Goal: Task Accomplishment & Management: Complete application form

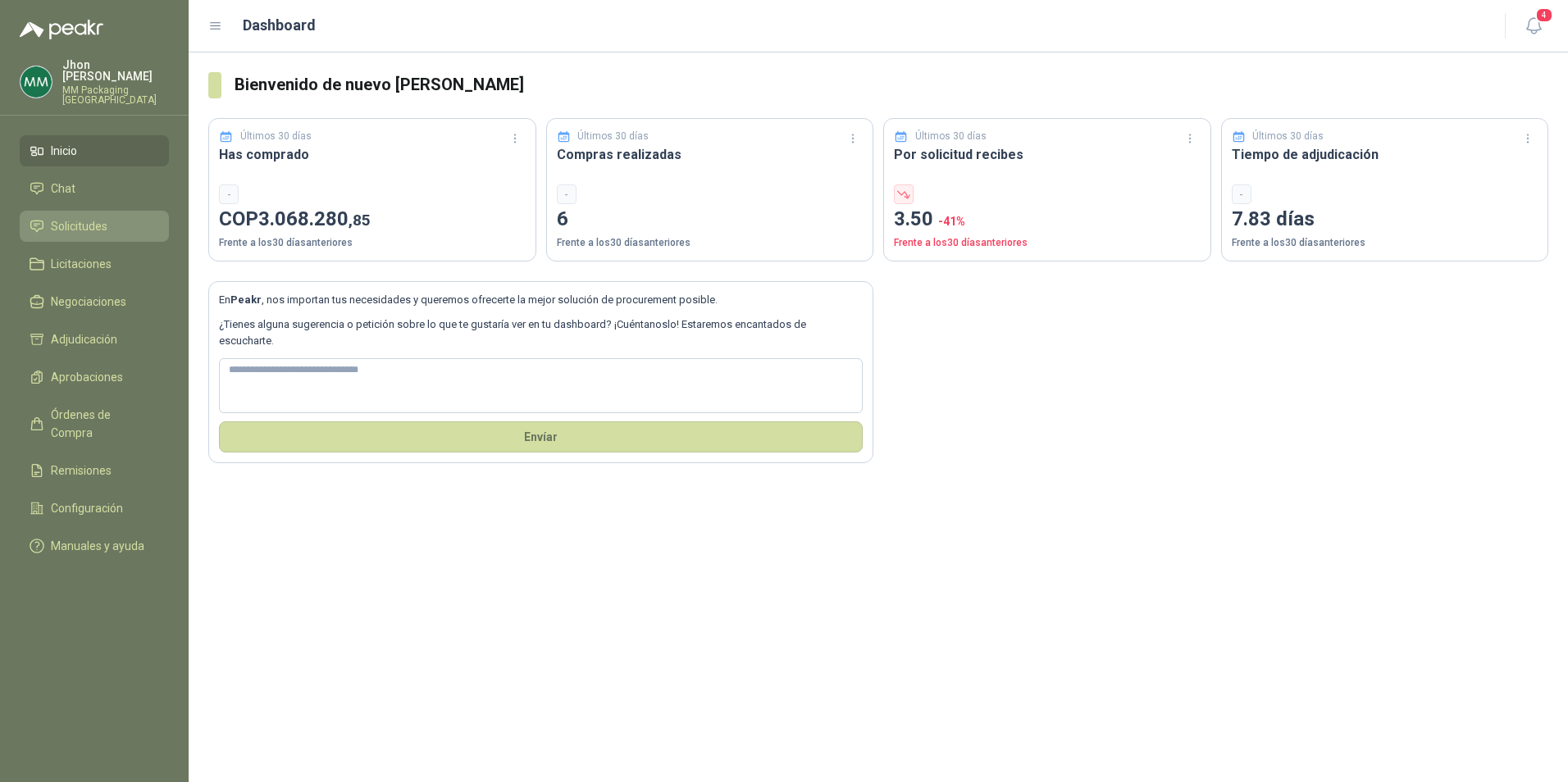
click at [99, 228] on link "Solicitudes" at bounding box center [94, 226] width 149 height 31
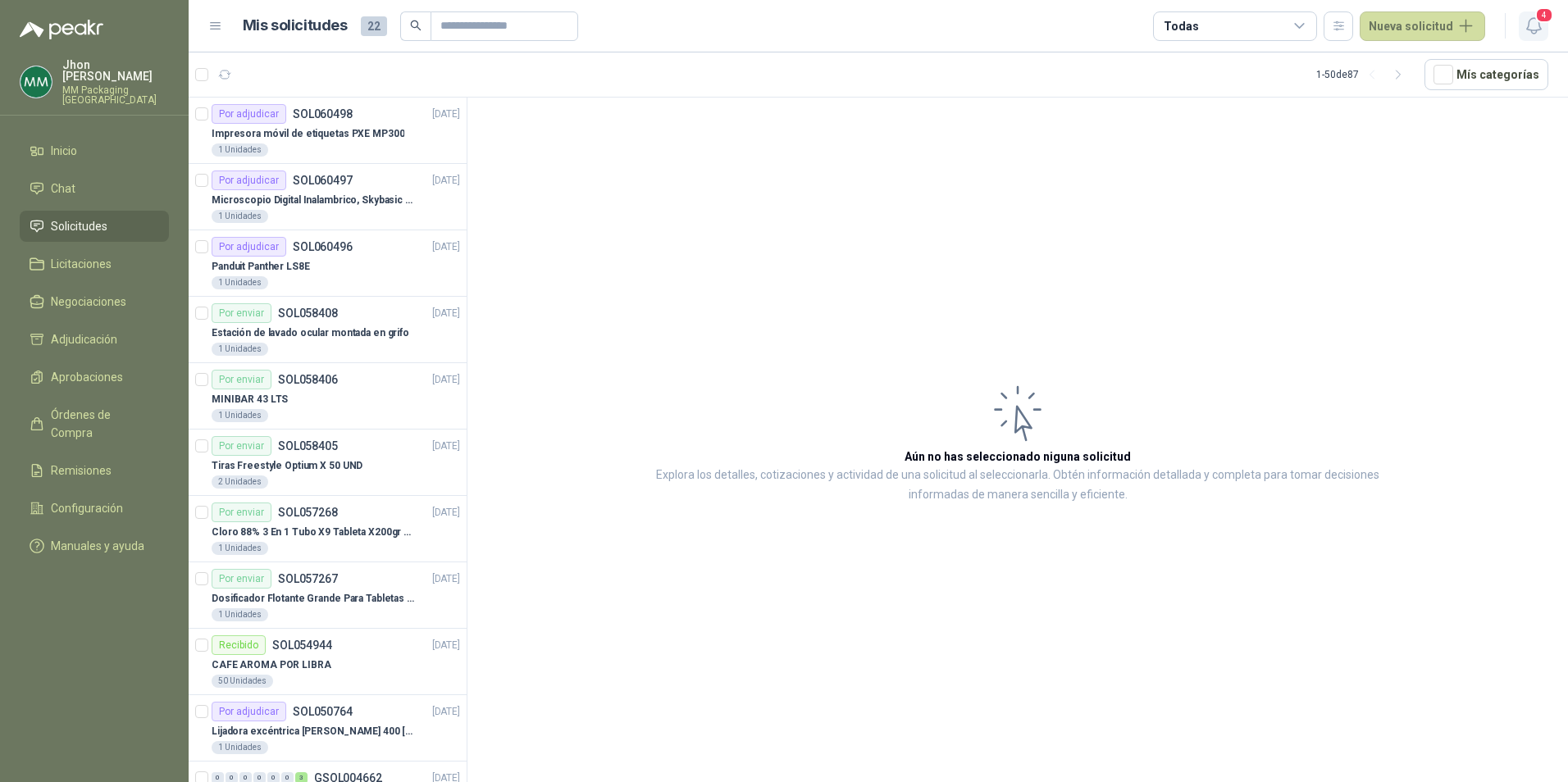
click at [1540, 18] on span "4" at bounding box center [1544, 15] width 18 height 16
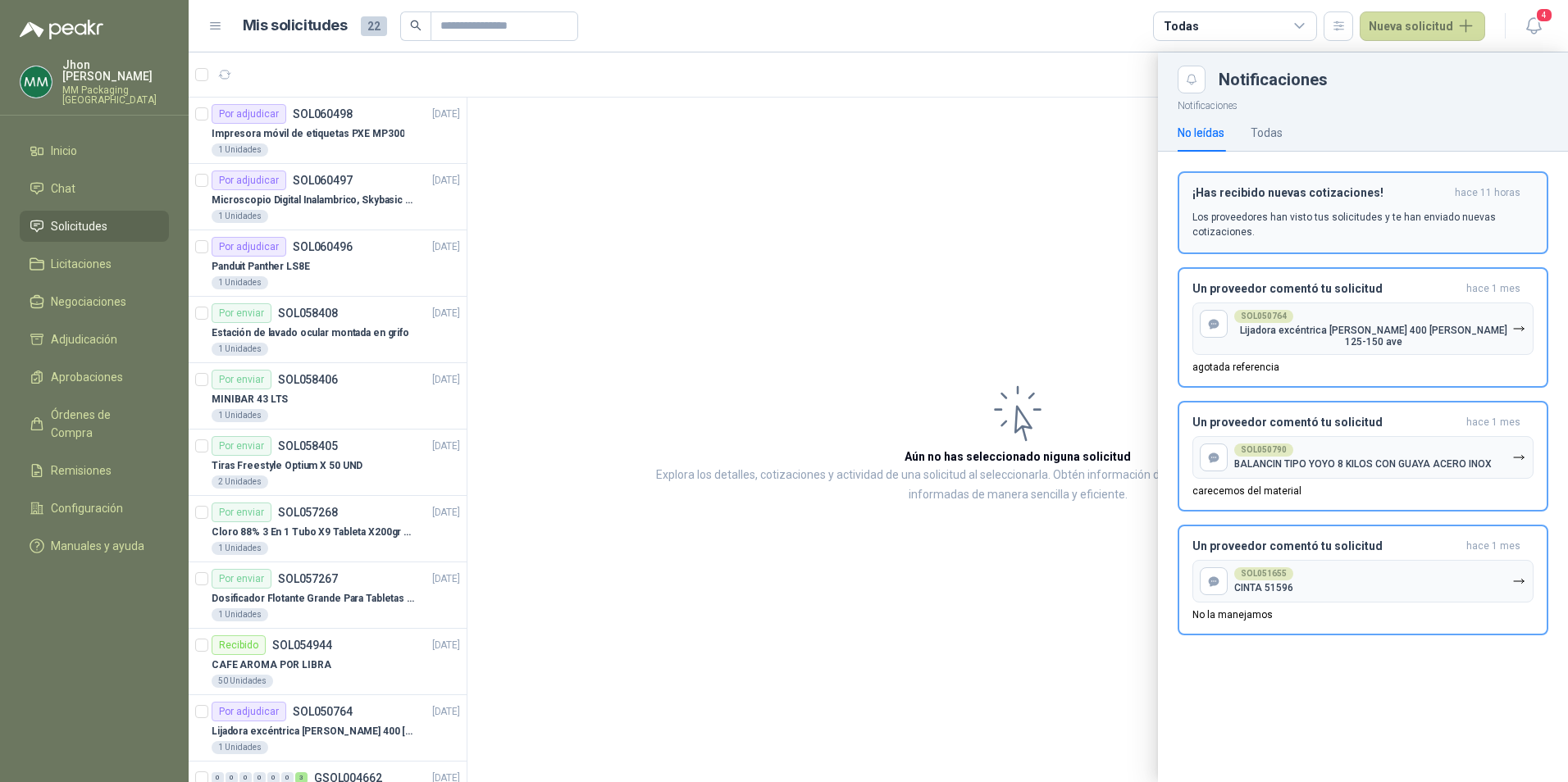
click at [1259, 197] on h3 "¡Has recibido nuevas cotizaciones!" at bounding box center [1320, 193] width 256 height 14
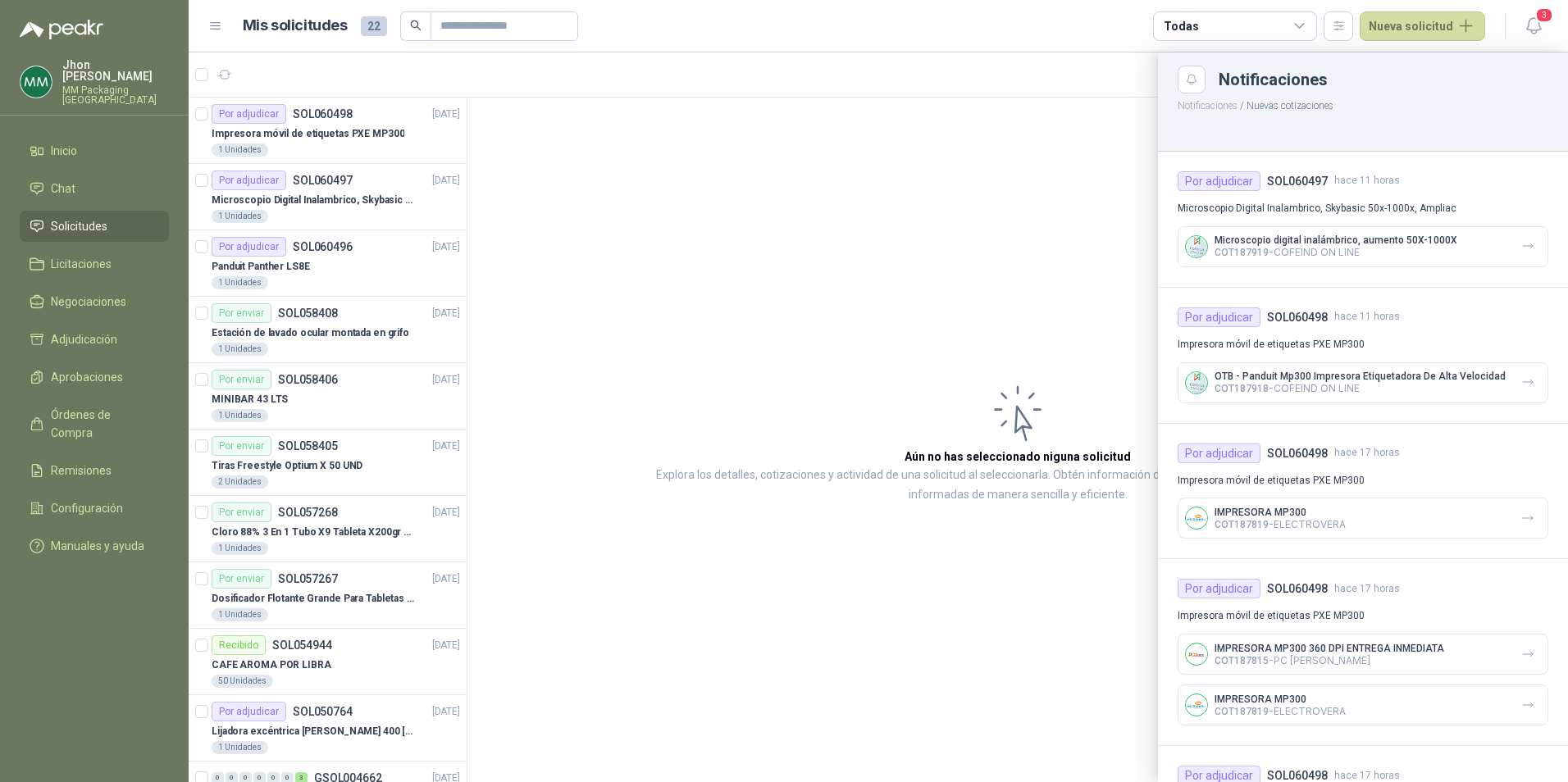
click at [1215, 107] on button "Notificaciones" at bounding box center [1208, 106] width 60 height 11
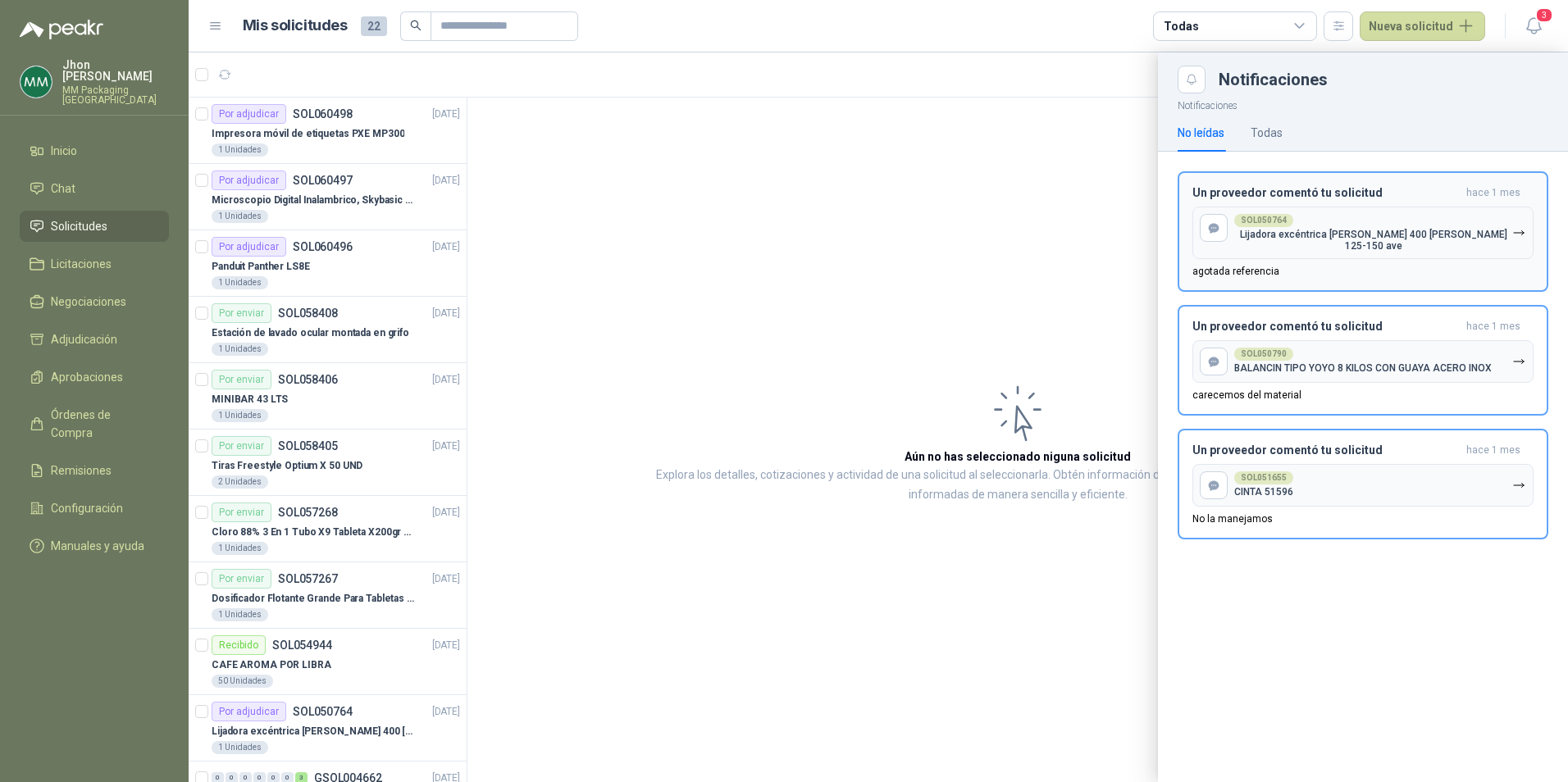
click at [1249, 210] on button "SOL050764 Lijadora excéntrica [PERSON_NAME] 400 [PERSON_NAME] 125-150 ave" at bounding box center [1364, 233] width 341 height 53
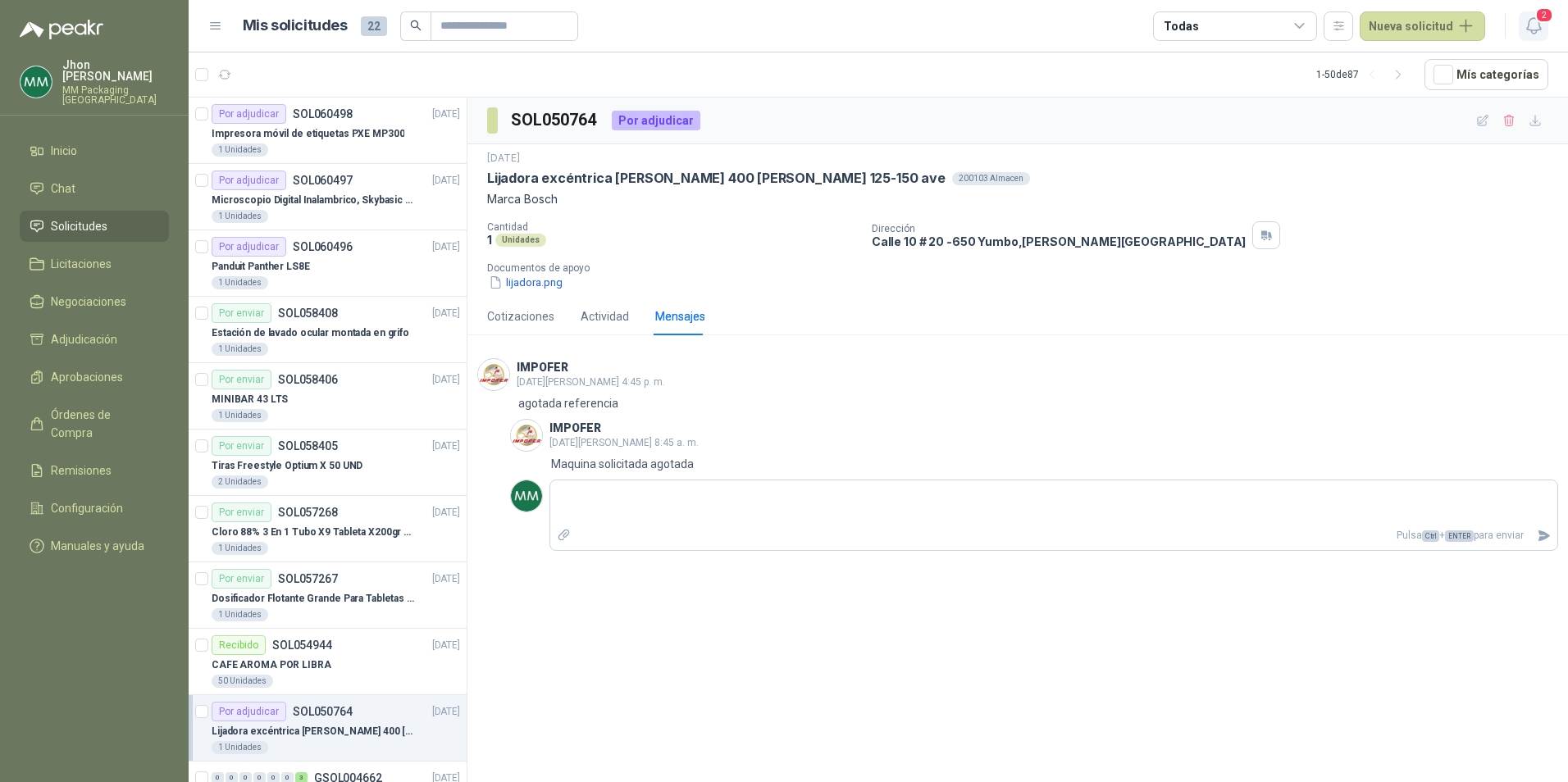
click at [1545, 29] on button "2" at bounding box center [1533, 25] width 29 height 29
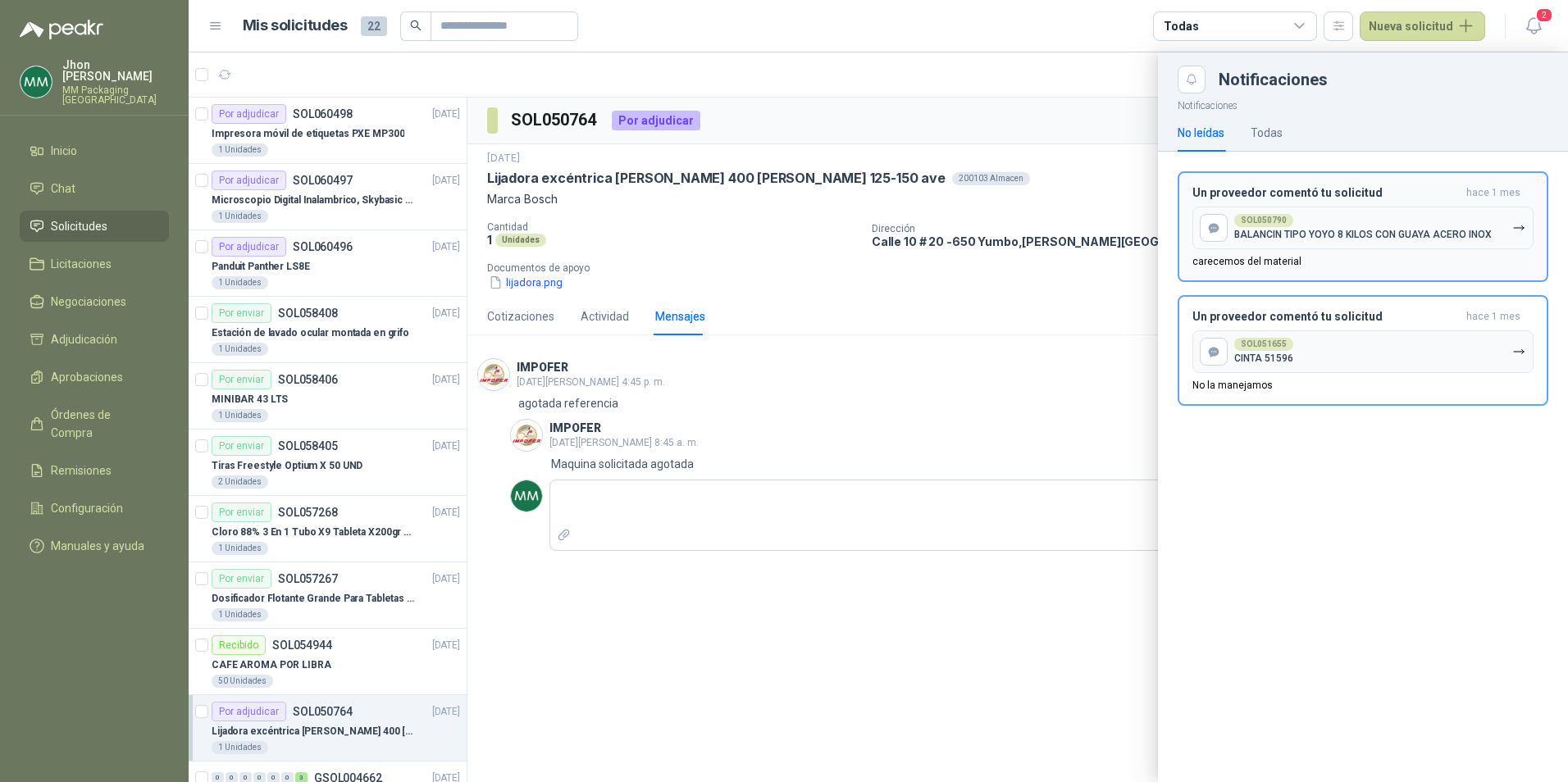
click at [1364, 227] on div "SOL050790 BALANCIN TIPO YOYO 8 KILOS CON GUAYA ACERO INOX" at bounding box center [1363, 227] width 258 height 26
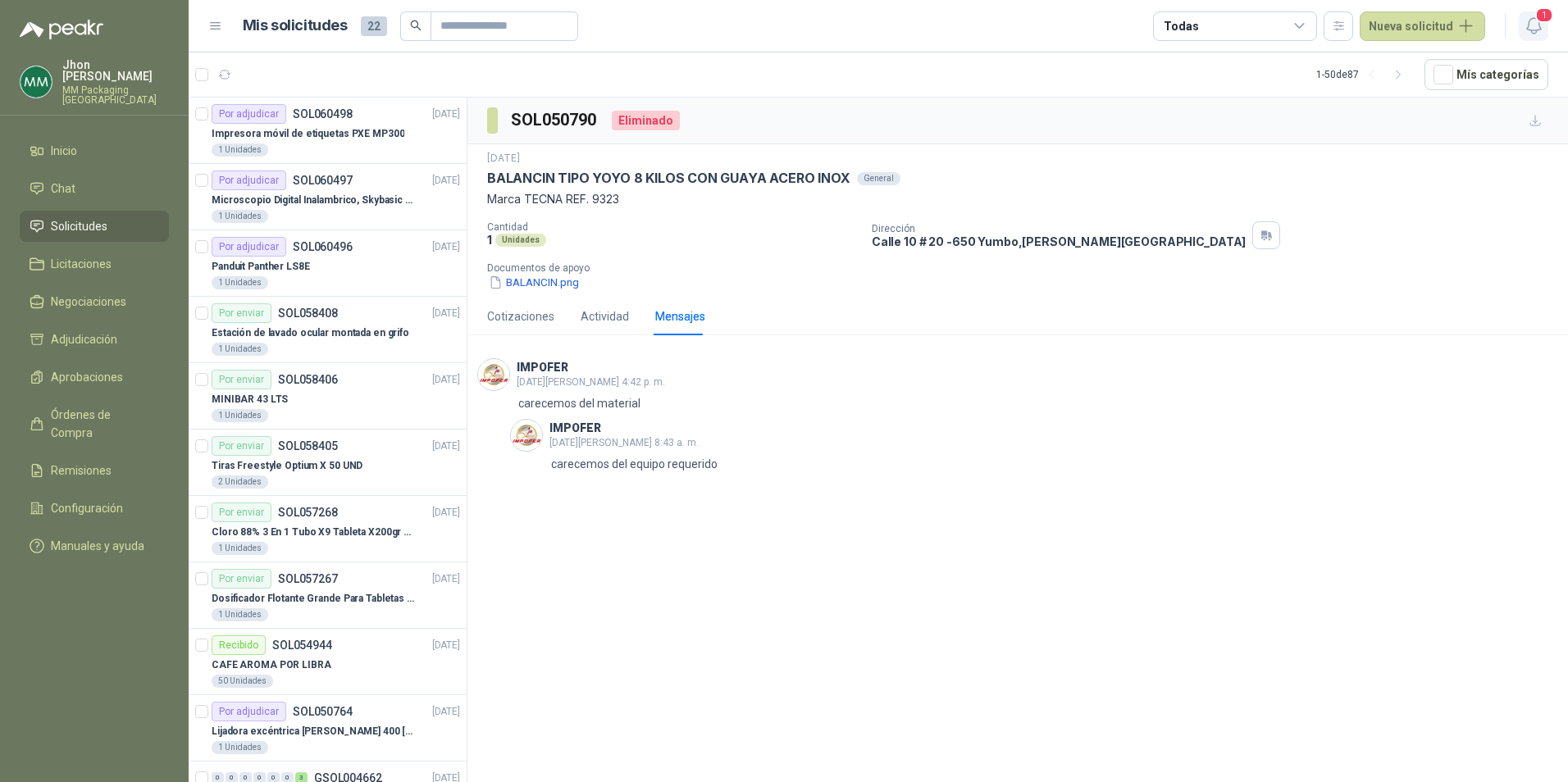
click at [1536, 17] on span "1" at bounding box center [1544, 15] width 18 height 16
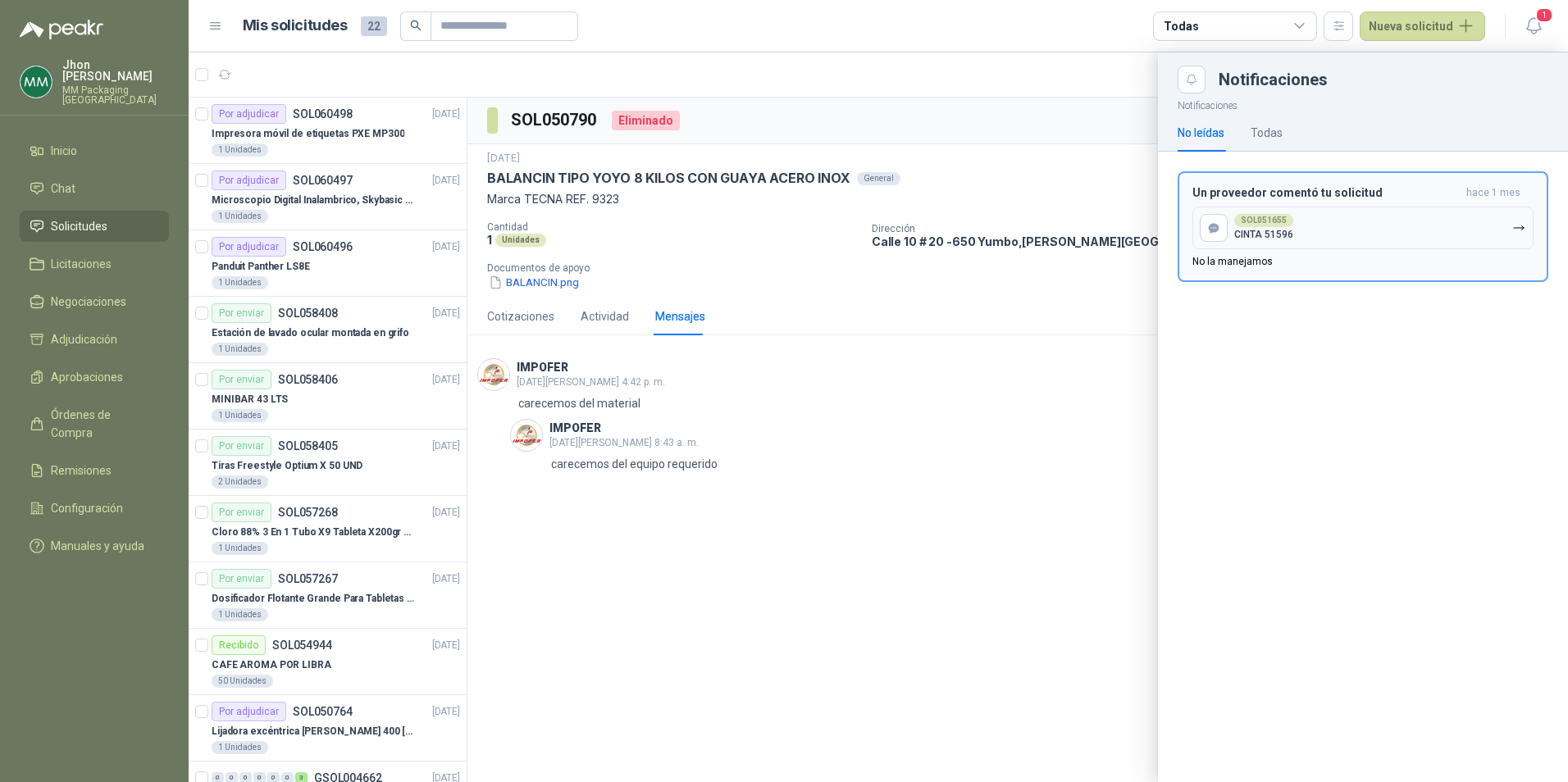
click at [1337, 232] on button "SOL051655 CINTA 51596" at bounding box center [1364, 227] width 341 height 42
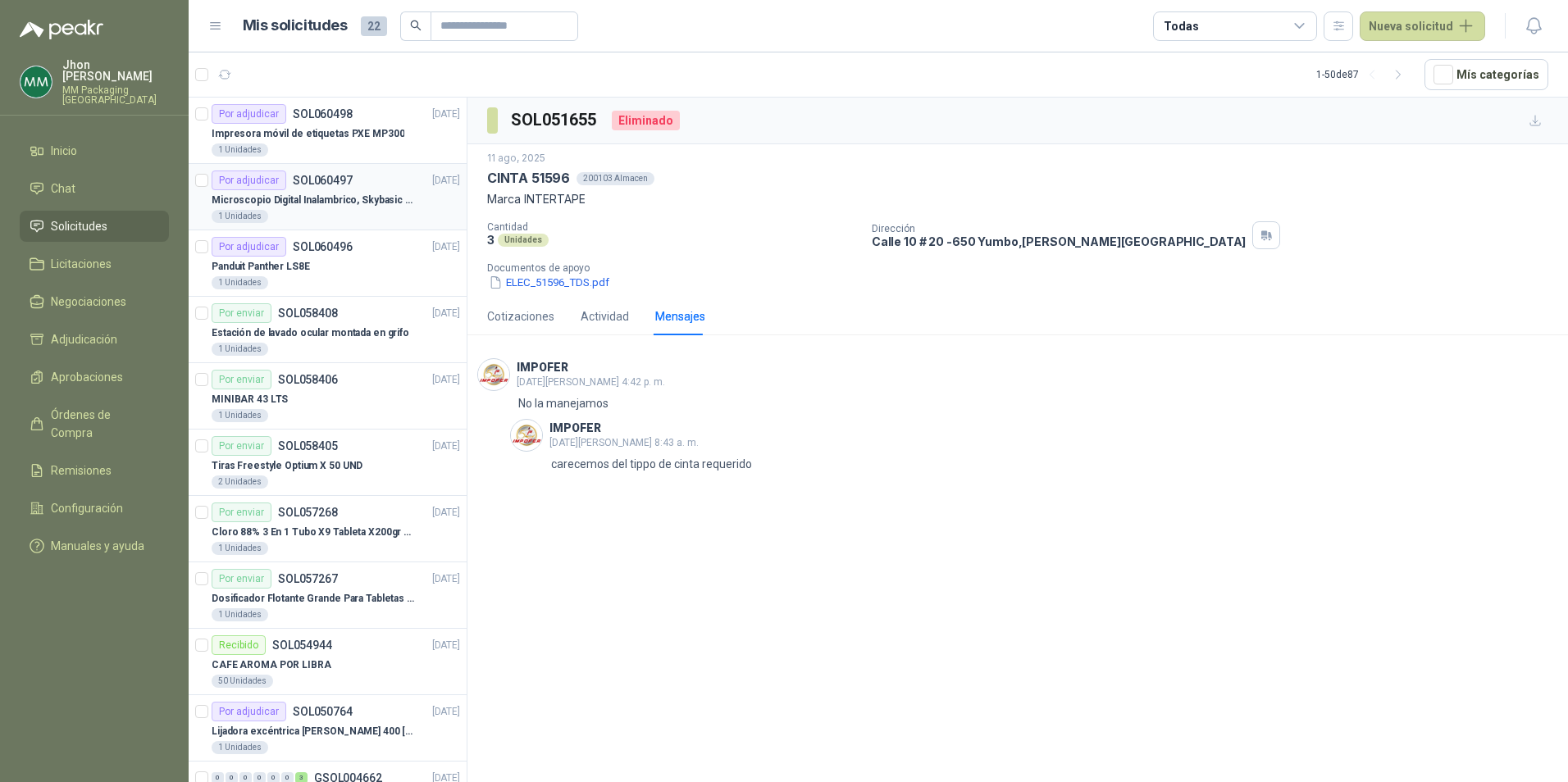
click at [333, 182] on p "SOL060497" at bounding box center [323, 180] width 60 height 11
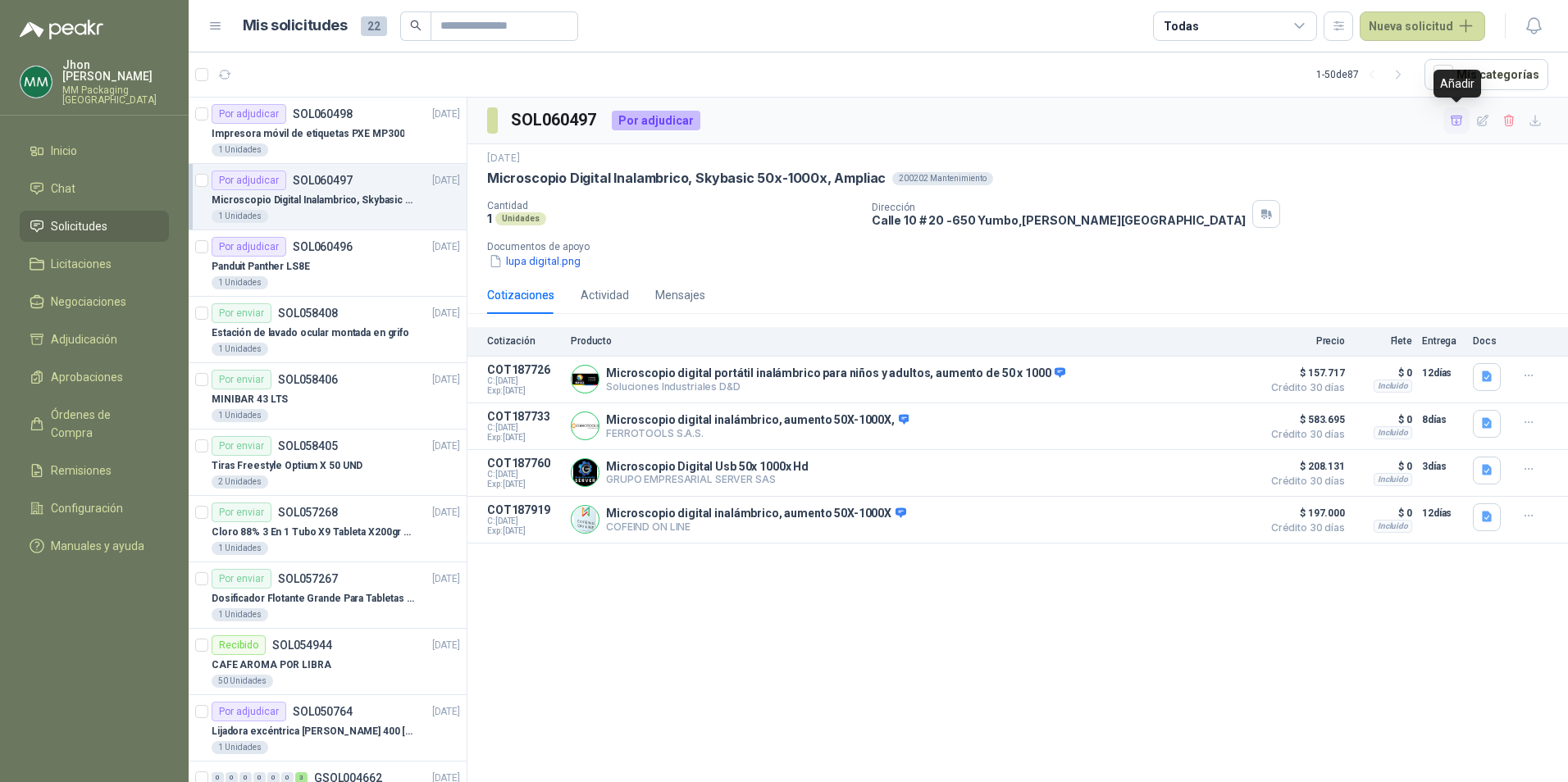
click at [1462, 120] on icon "button" at bounding box center [1456, 120] width 11 height 9
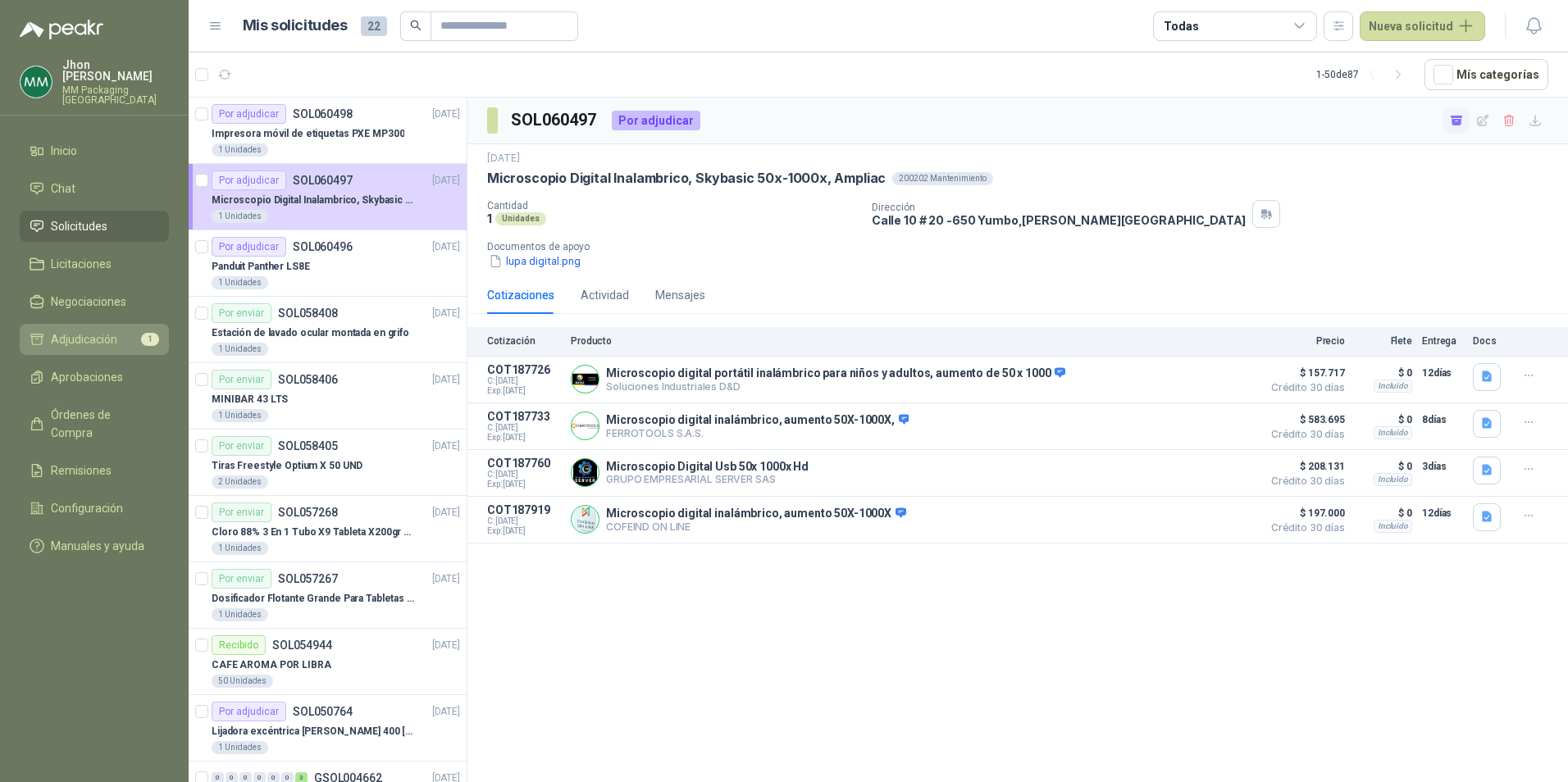
click at [54, 323] on link "Adjudicación 1" at bounding box center [94, 338] width 149 height 31
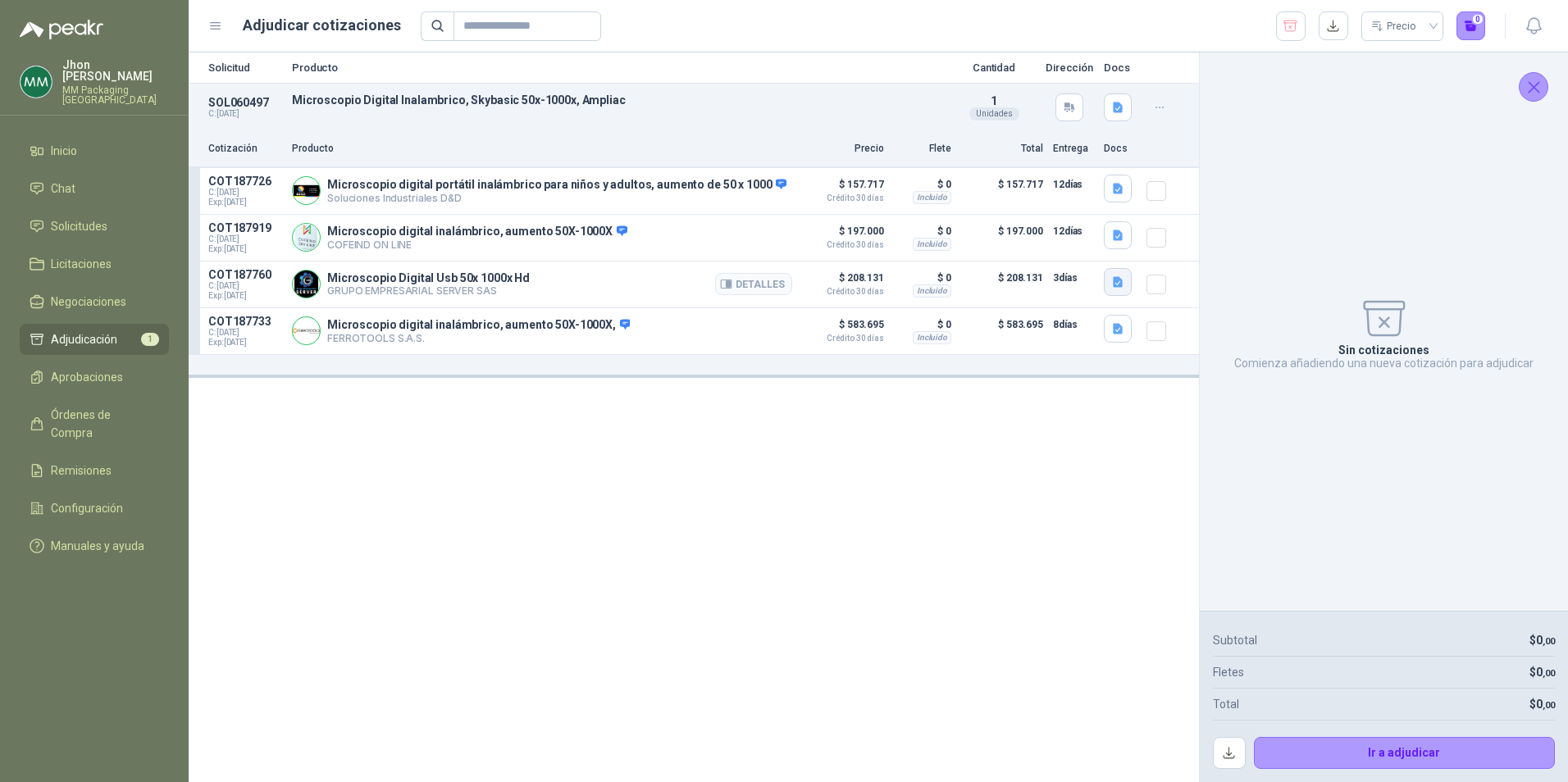
click at [1119, 281] on icon "button" at bounding box center [1118, 281] width 9 height 10
click at [1102, 226] on button "image.png" at bounding box center [1086, 231] width 71 height 17
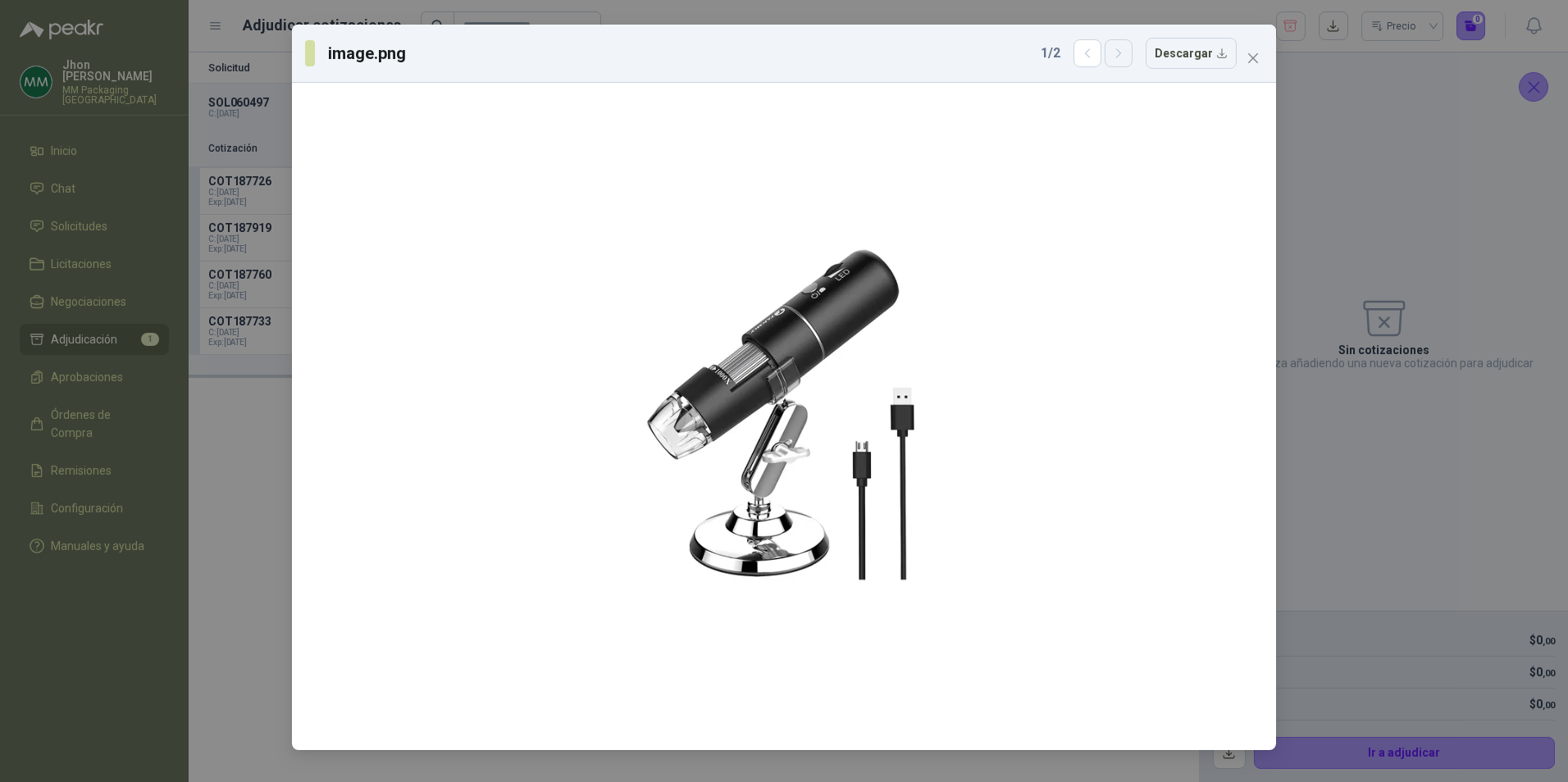
click at [1119, 54] on icon "button" at bounding box center [1119, 53] width 14 height 14
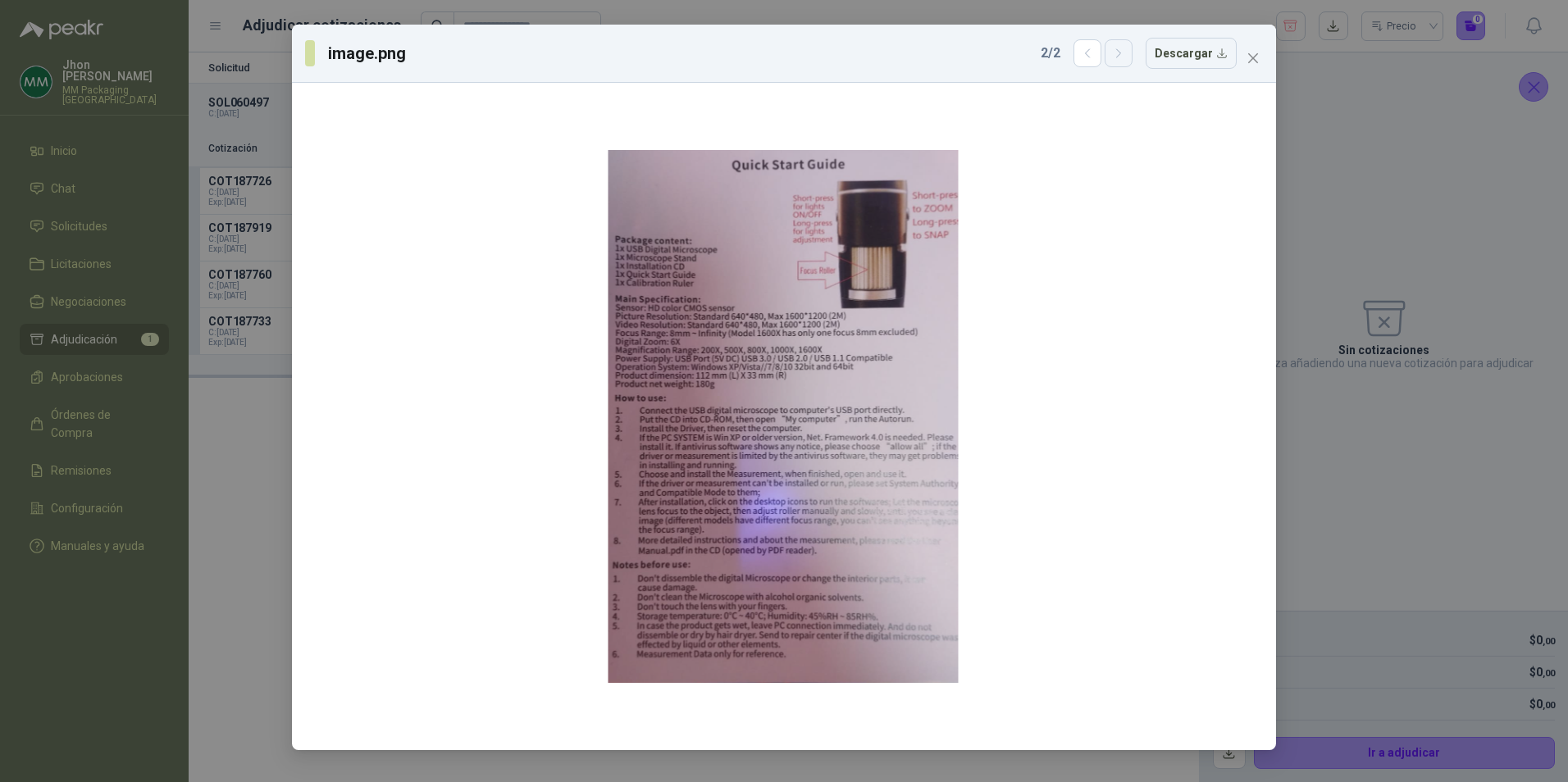
click at [1119, 54] on icon "button" at bounding box center [1119, 53] width 14 height 14
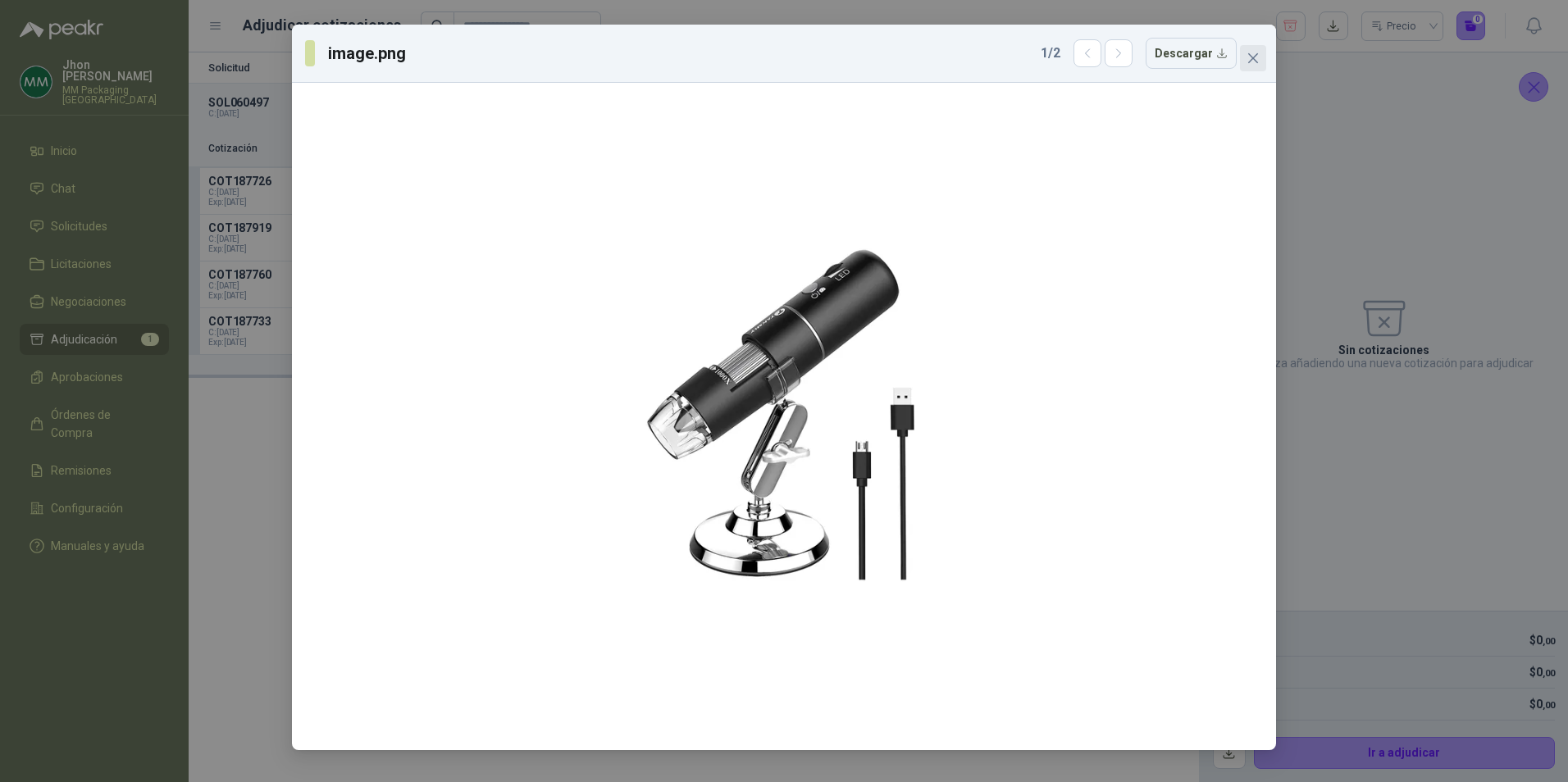
click at [1257, 53] on icon "close" at bounding box center [1253, 58] width 13 height 13
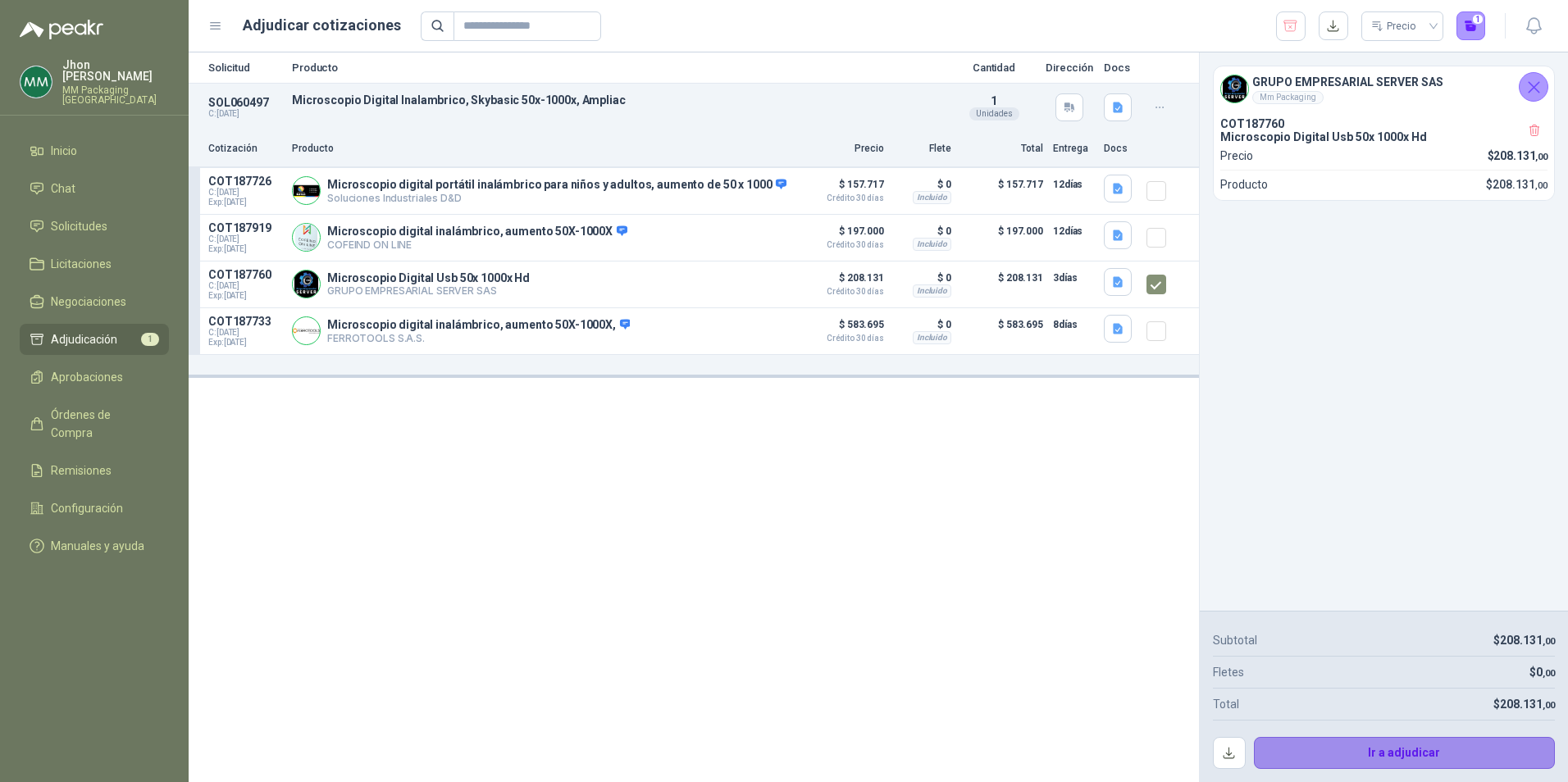
click at [1393, 752] on button "Ir a adjudicar" at bounding box center [1405, 753] width 302 height 33
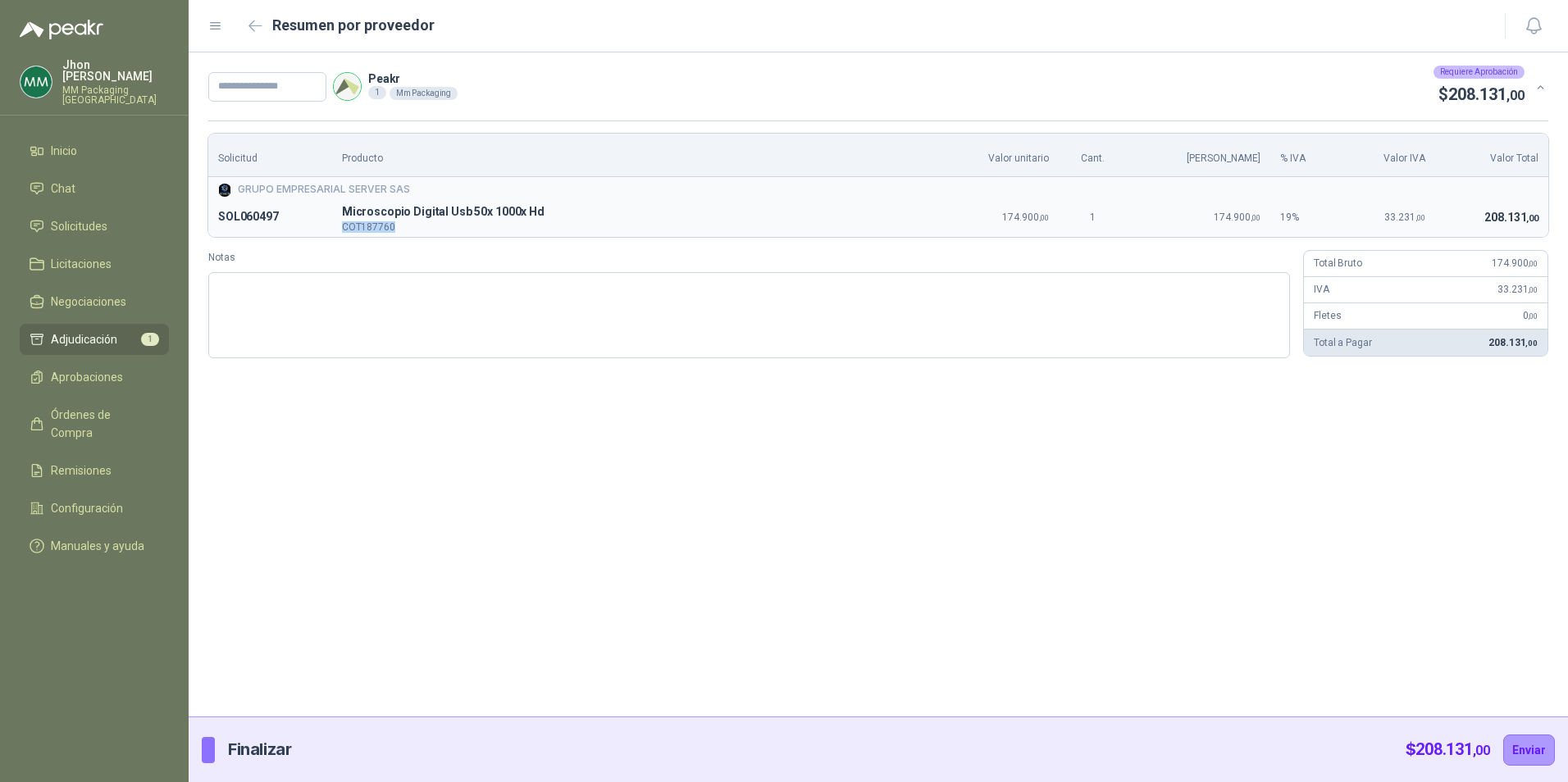
drag, startPoint x: 346, startPoint y: 230, endPoint x: 418, endPoint y: 228, distance: 72.0
click at [418, 228] on td "M Microscopio Digital Usb 50x 1000x Hd COT187760" at bounding box center [633, 218] width 603 height 39
copy p "COT187760"
click at [279, 98] on input "text" at bounding box center [267, 86] width 118 height 29
paste input "*******"
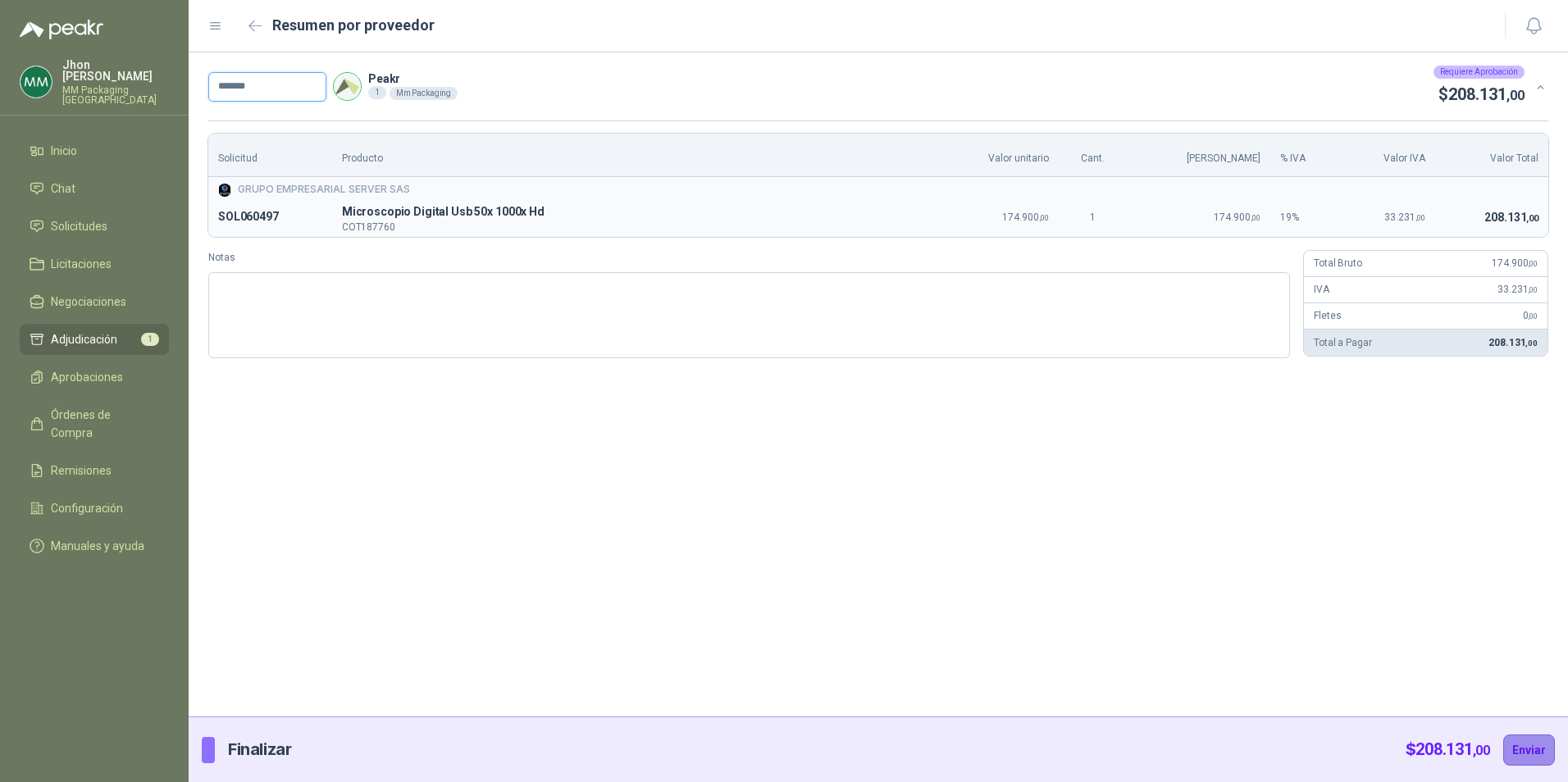
type input "*******"
click at [1522, 754] on button "Enviar" at bounding box center [1529, 750] width 52 height 31
